Goal: Find contact information: Find contact information

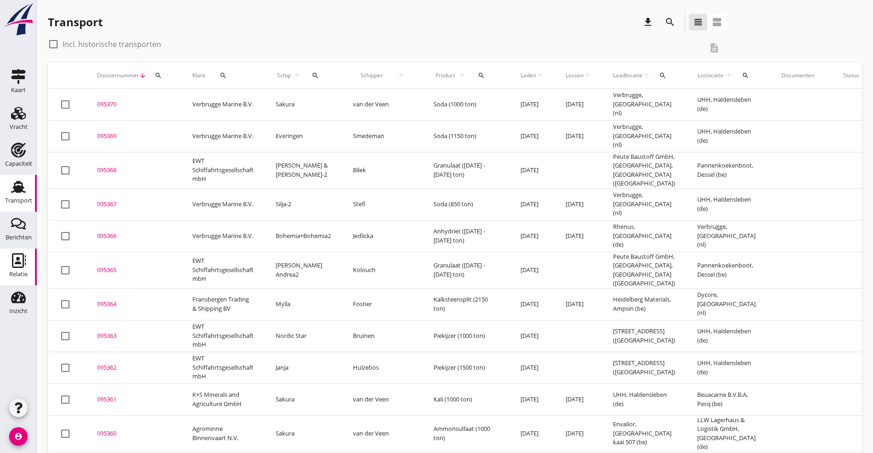
click at [20, 265] on icon "Relatie" at bounding box center [18, 260] width 15 height 15
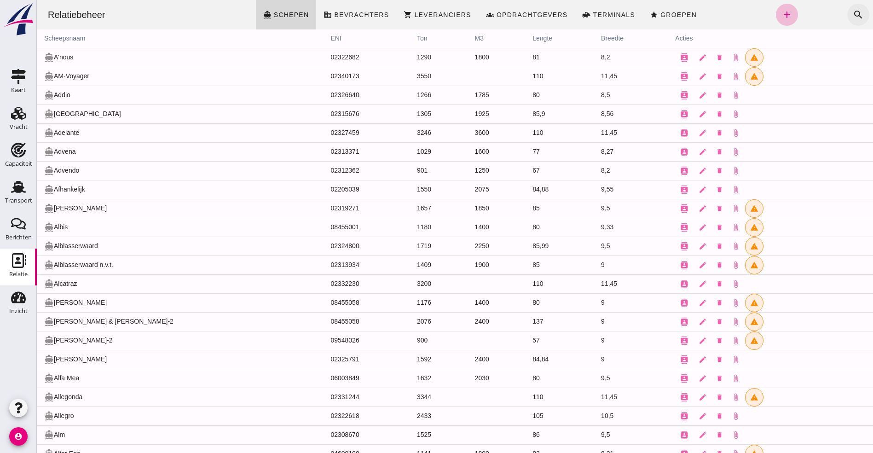
click at [853, 11] on icon "search" at bounding box center [858, 14] width 11 height 11
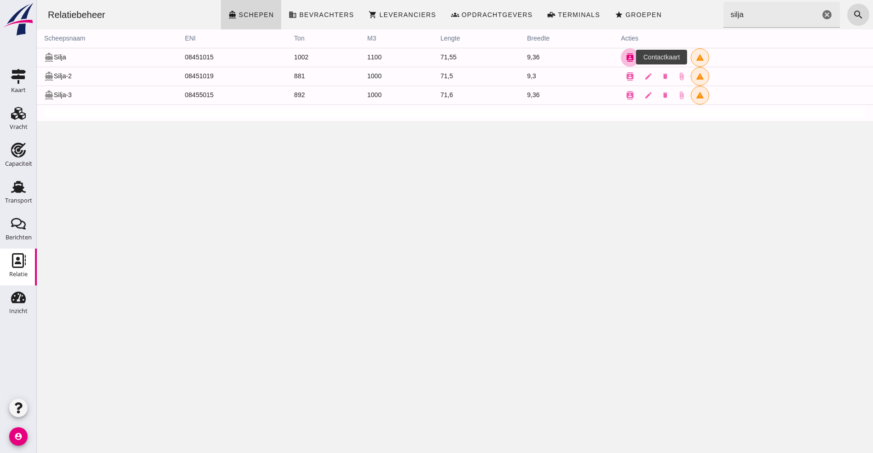
click at [624, 62] on button "contacts" at bounding box center [630, 57] width 18 height 18
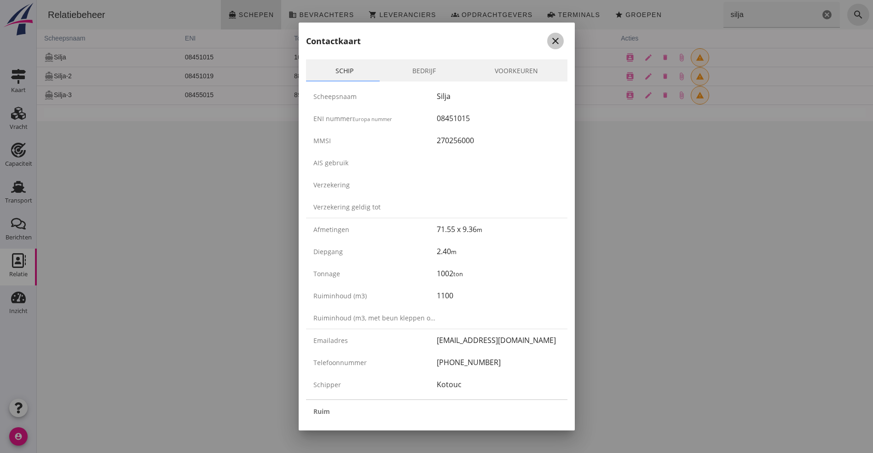
click at [550, 38] on icon "close" at bounding box center [555, 40] width 11 height 11
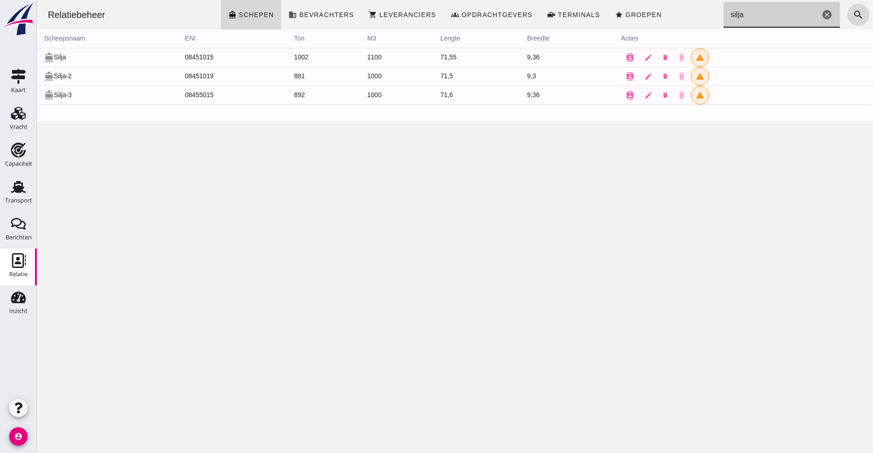
click at [751, 13] on input "silja" at bounding box center [772, 15] width 97 height 26
drag, startPoint x: 599, startPoint y: 5, endPoint x: 593, endPoint y: 5, distance: 6.9
click at [593, 5] on div "Relatiebeheer directions_boat Schepen business Bevrachters shopping_cart Levera…" at bounding box center [455, 14] width 829 height 29
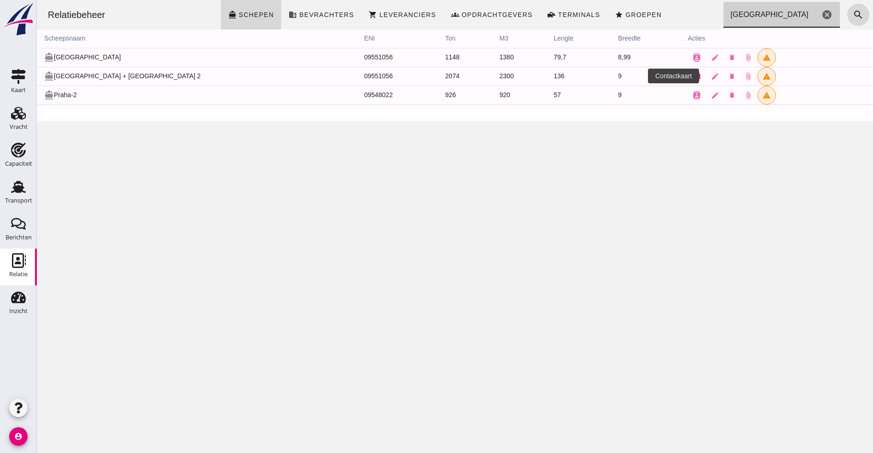
type input "[GEOGRAPHIC_DATA]"
click at [693, 76] on icon "contacts" at bounding box center [697, 76] width 8 height 8
